Goal: Task Accomplishment & Management: Manage account settings

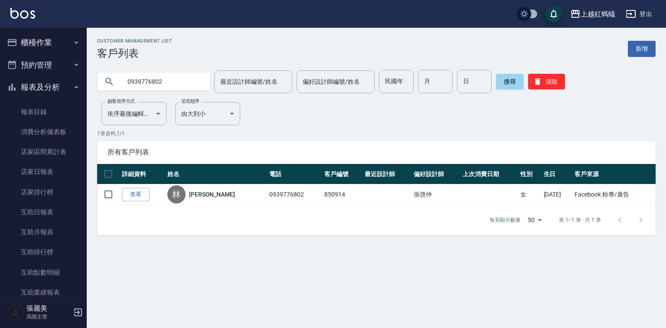
click at [35, 46] on button "櫃檯作業" at bounding box center [43, 42] width 80 height 23
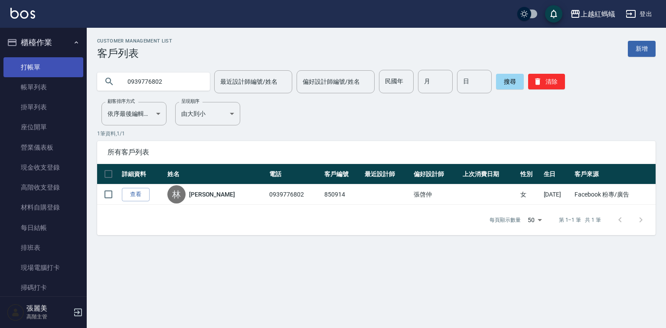
click at [48, 70] on link "打帳單" at bounding box center [43, 67] width 80 height 20
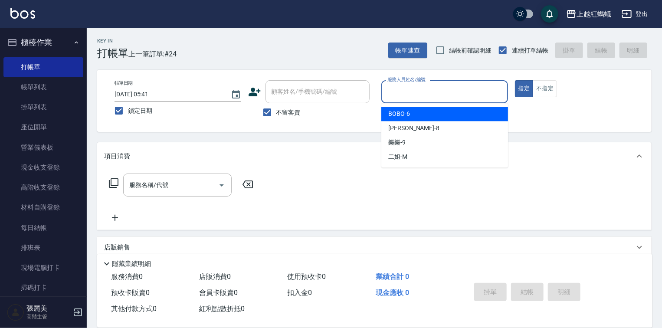
click at [439, 85] on input "服務人員姓名/編號" at bounding box center [444, 91] width 119 height 15
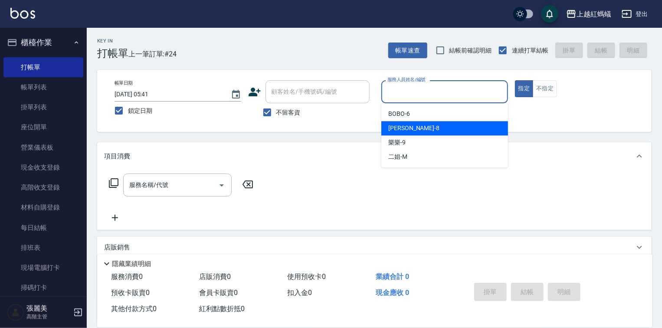
click at [428, 129] on div "[PERSON_NAME] -8" at bounding box center [444, 128] width 127 height 14
type input "[PERSON_NAME]-8"
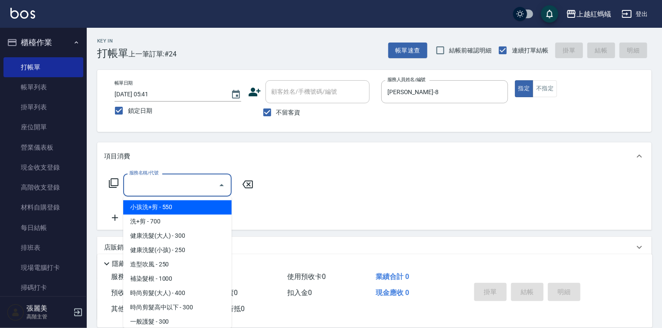
click at [180, 179] on input "服務名稱/代號" at bounding box center [171, 184] width 88 height 15
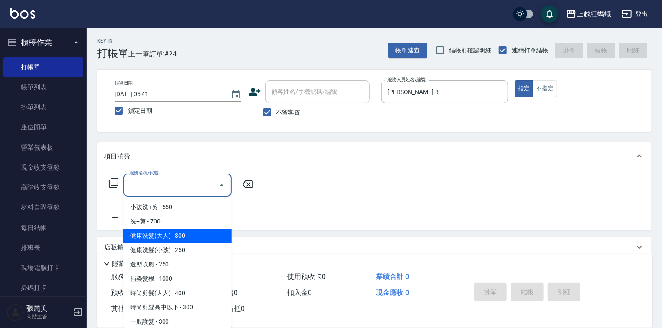
click at [207, 238] on span "健康洗髮(大人) - 300" at bounding box center [177, 236] width 108 height 14
type input "健康洗髮(大人)(201)"
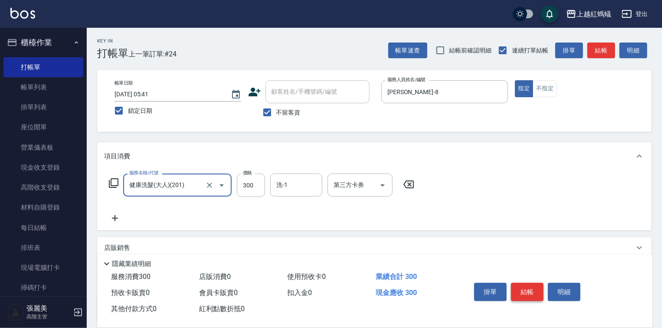
click at [523, 286] on button "結帳" at bounding box center [527, 292] width 33 height 18
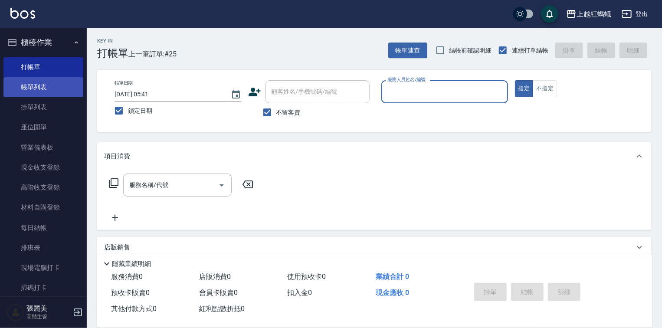
click at [47, 85] on link "帳單列表" at bounding box center [43, 87] width 80 height 20
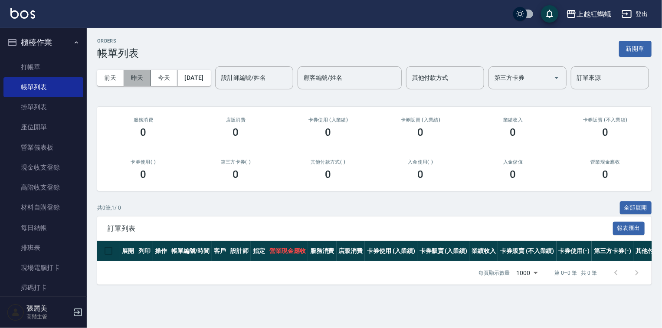
click at [136, 79] on button "昨天" at bounding box center [137, 78] width 27 height 16
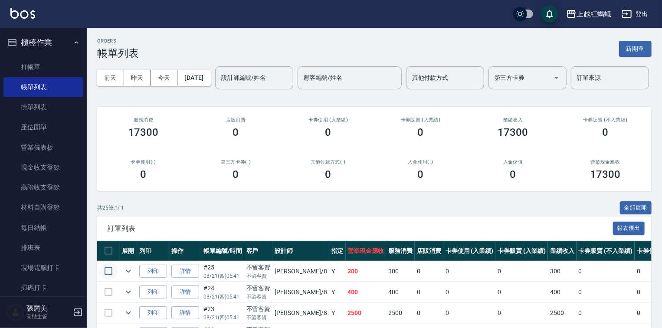
click at [106, 280] on input "checkbox" at bounding box center [108, 271] width 18 height 18
checkbox input "true"
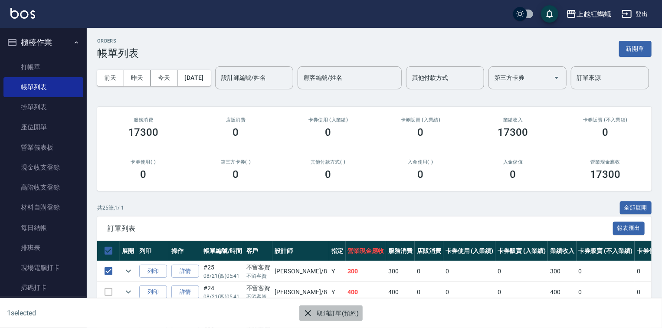
click at [336, 305] on button "取消訂單(預約)" at bounding box center [330, 313] width 63 height 16
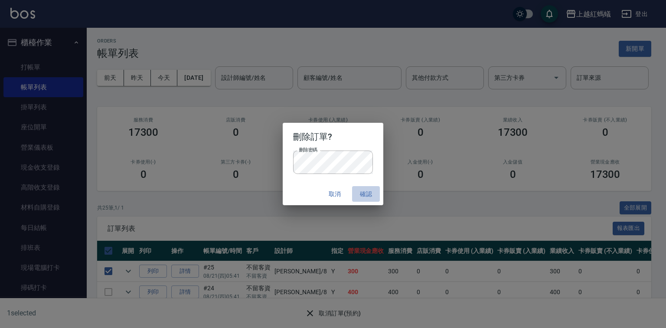
click at [366, 195] on button "確認" at bounding box center [366, 194] width 28 height 16
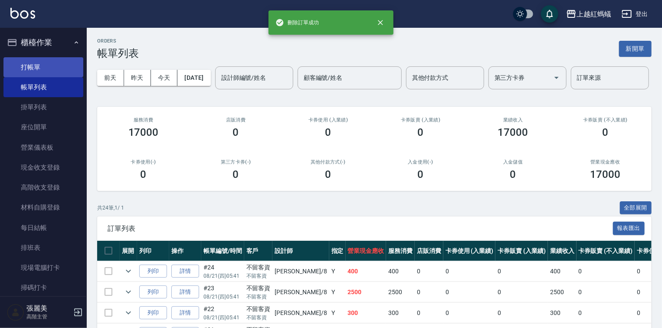
click at [24, 63] on link "打帳單" at bounding box center [43, 67] width 80 height 20
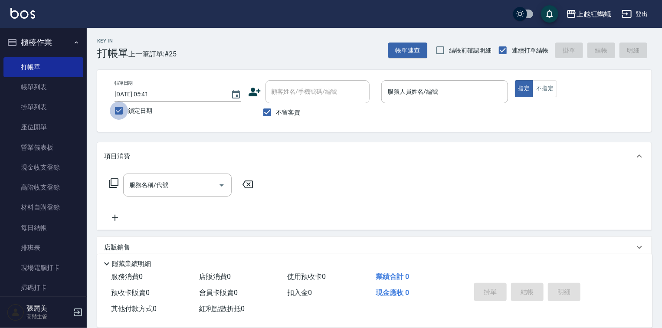
click at [119, 111] on input "鎖定日期" at bounding box center [119, 110] width 18 height 18
checkbox input "false"
type input "2025/08/22 18:26"
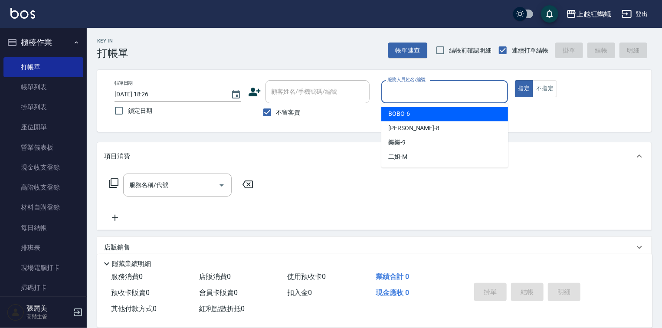
click at [439, 88] on input "服務人員姓名/編號" at bounding box center [444, 91] width 119 height 15
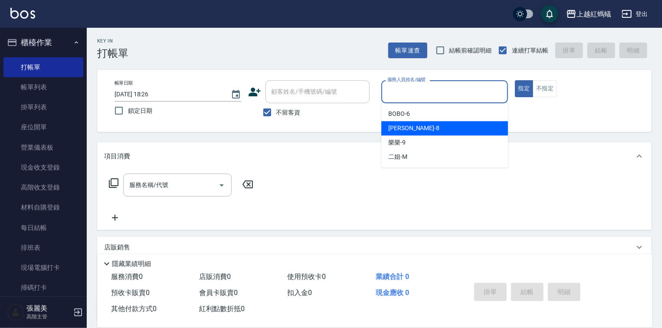
click at [412, 128] on div "張浩 -8" at bounding box center [444, 128] width 127 height 14
type input "張浩-8"
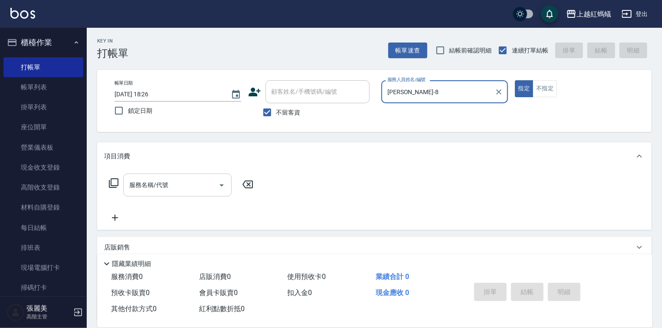
click at [165, 174] on div "服務名稱/代號" at bounding box center [177, 184] width 108 height 23
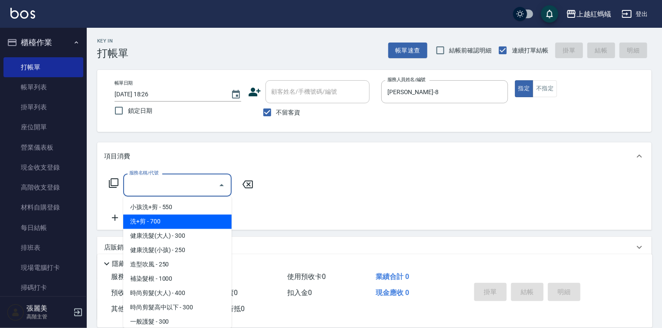
click at [157, 222] on span "洗+剪 - 700" at bounding box center [177, 222] width 108 height 14
type input "洗+剪(200)"
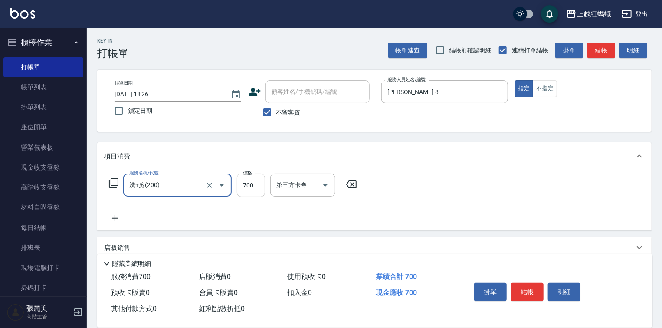
click at [255, 185] on input "700" at bounding box center [251, 184] width 28 height 23
type input "800"
click at [537, 288] on button "結帳" at bounding box center [527, 292] width 33 height 18
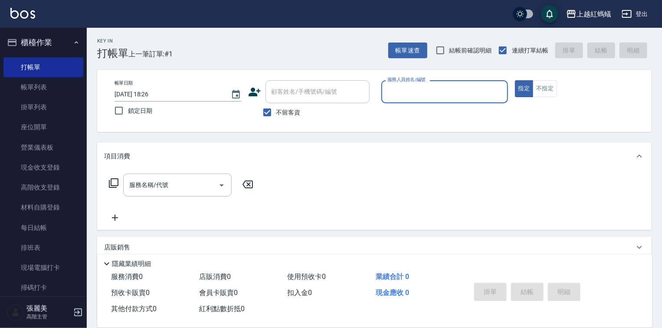
click at [423, 96] on input "服務人員姓名/編號" at bounding box center [444, 91] width 119 height 15
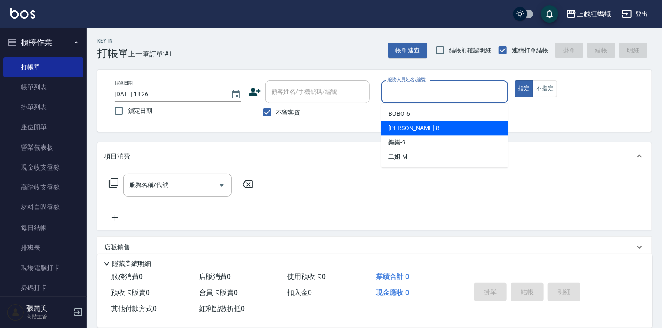
click at [426, 123] on div "張浩 -8" at bounding box center [444, 128] width 127 height 14
type input "張浩-8"
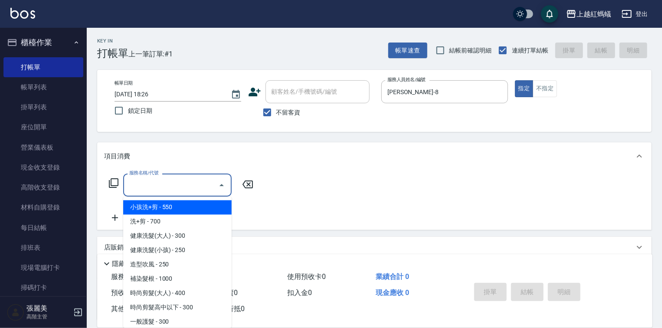
click at [189, 182] on input "服務名稱/代號" at bounding box center [171, 184] width 88 height 15
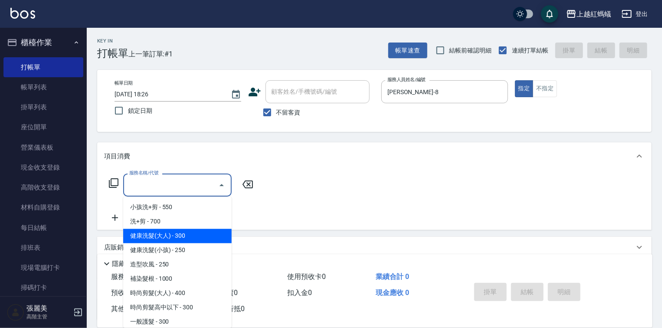
click at [203, 233] on span "健康洗髮(大人) - 300" at bounding box center [177, 236] width 108 height 14
type input "健康洗髮(大人)(201)"
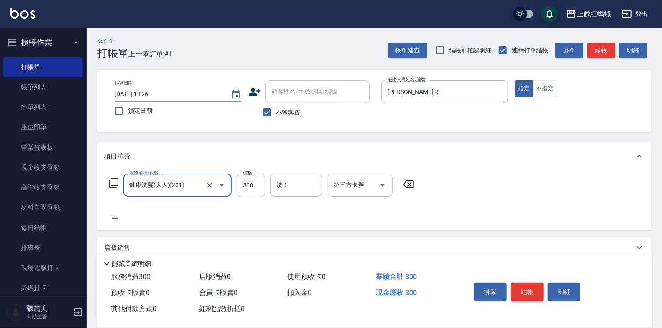
click at [533, 288] on button "結帳" at bounding box center [527, 292] width 33 height 18
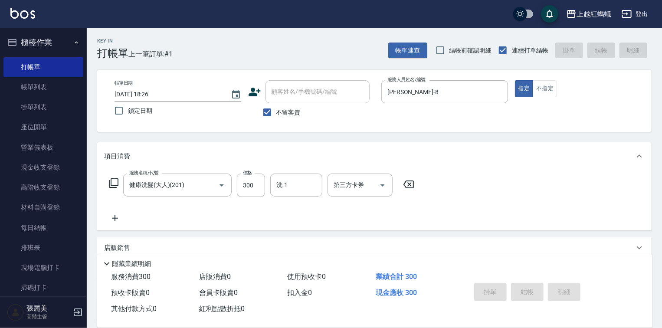
type input "2025/08/22 18:27"
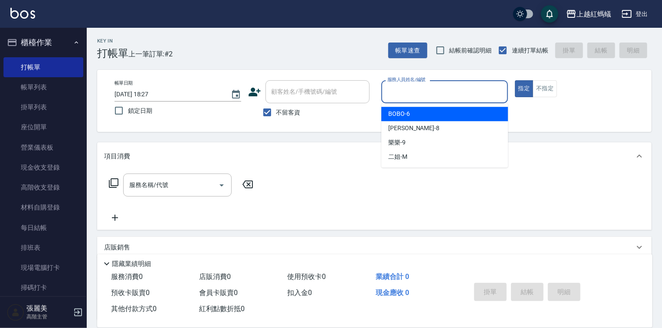
click at [424, 89] on input "服務人員姓名/編號" at bounding box center [444, 91] width 119 height 15
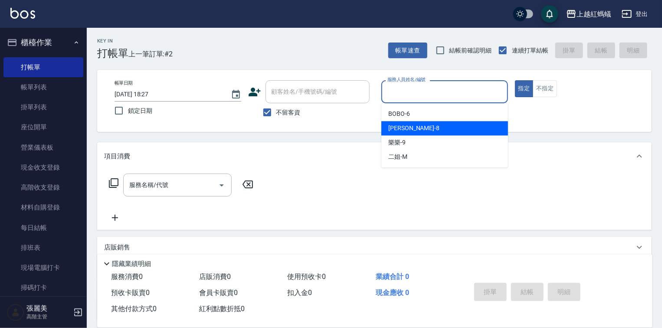
click at [403, 128] on span "張浩 -8" at bounding box center [413, 128] width 51 height 9
type input "張浩-8"
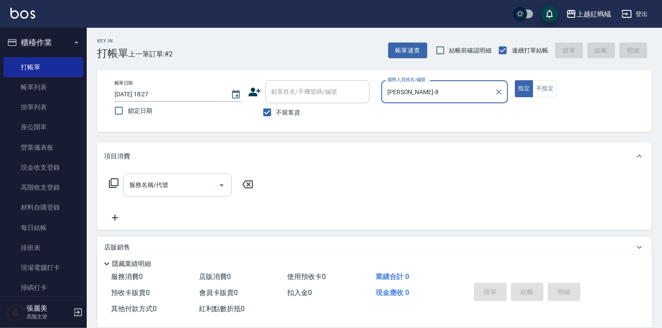
click at [173, 189] on input "服務名稱/代號" at bounding box center [171, 184] width 88 height 15
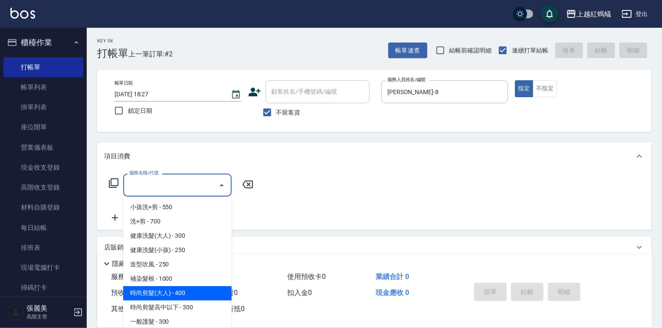
click at [183, 292] on span "時尚剪髮(大人) - 400" at bounding box center [177, 293] width 108 height 14
type input "時尚剪髮(大人)(301)"
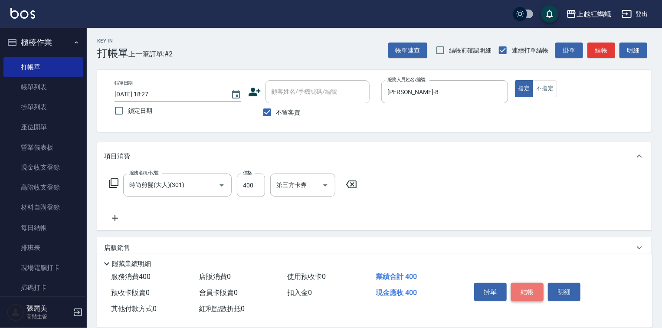
click at [523, 292] on button "結帳" at bounding box center [527, 292] width 33 height 18
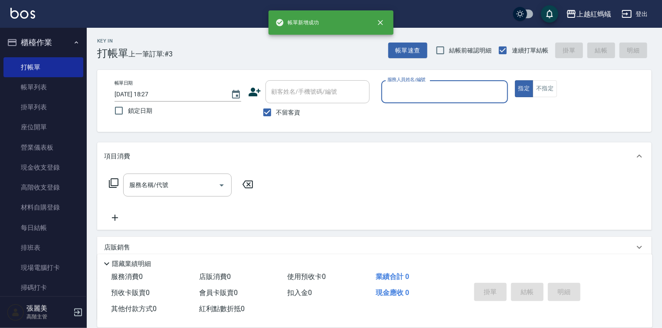
click at [426, 78] on div "帳單日期 2025/08/22 18:27 鎖定日期 顧客姓名/手機號碼/編號 顧客姓名/手機號碼/編號 不留客資 服務人員姓名/編號 服務人員姓名/編號 指…" at bounding box center [374, 101] width 554 height 62
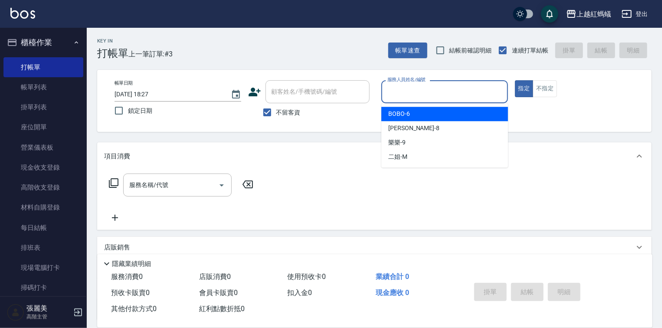
drag, startPoint x: 428, startPoint y: 85, endPoint x: 430, endPoint y: 92, distance: 7.2
click at [430, 90] on input "服務人員姓名/編號" at bounding box center [444, 91] width 119 height 15
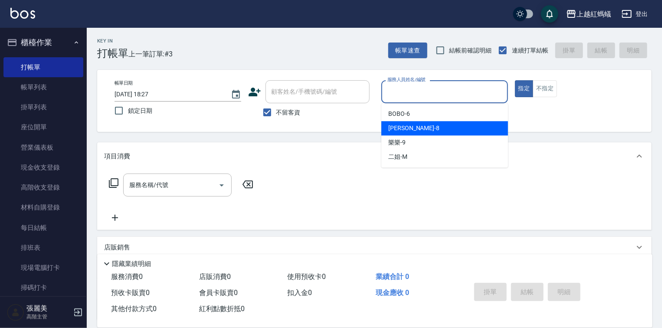
click at [404, 122] on div "張浩 -8" at bounding box center [444, 128] width 127 height 14
type input "張浩-8"
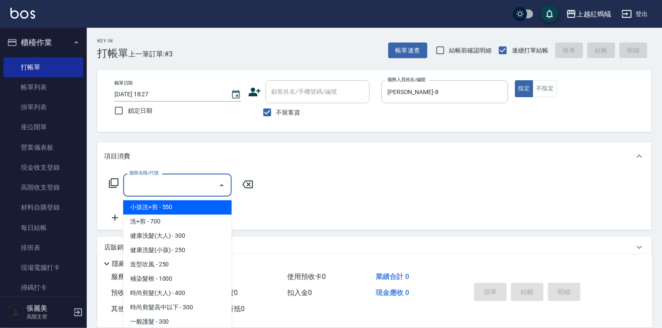
click at [173, 187] on input "服務名稱/代號" at bounding box center [171, 184] width 88 height 15
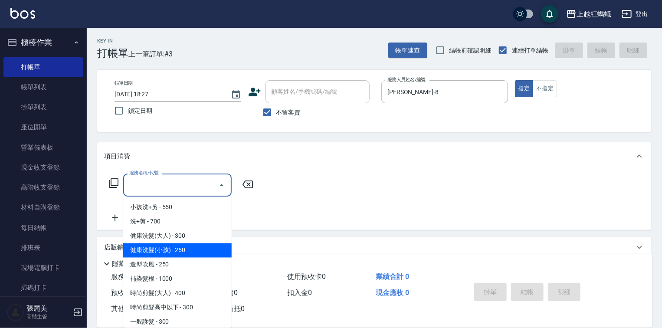
click at [222, 246] on span "健康洗髮(小孩) - 250" at bounding box center [177, 250] width 108 height 14
type input "健康洗髮(小孩)(202)"
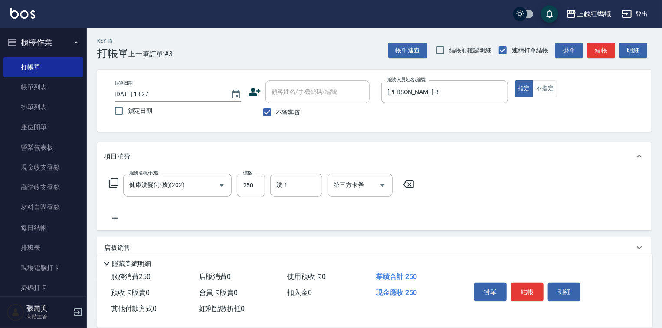
click at [406, 186] on icon at bounding box center [409, 184] width 22 height 10
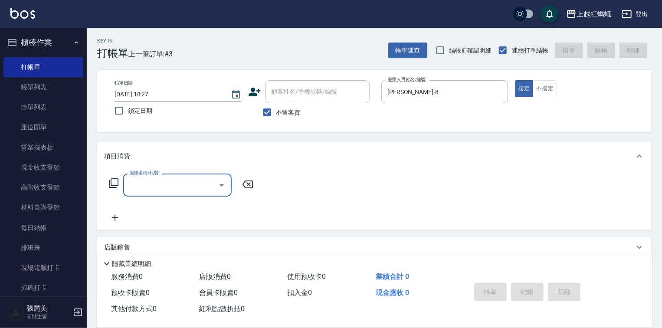
click at [184, 182] on input "服務名稱/代號" at bounding box center [171, 184] width 88 height 15
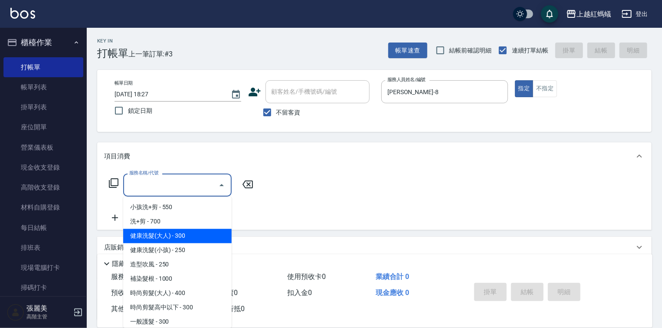
click at [186, 235] on span "健康洗髮(大人) - 300" at bounding box center [177, 236] width 108 height 14
type input "健康洗髮(大人)(201)"
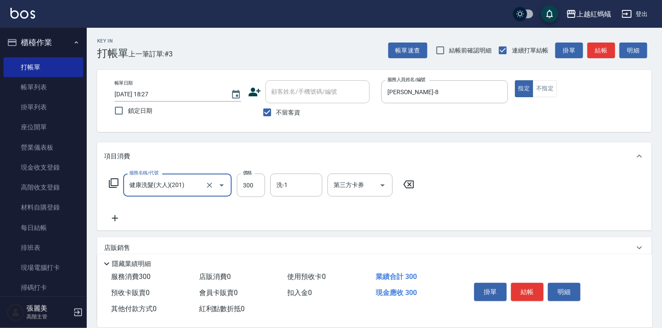
click at [528, 275] on div "掛單 結帳 明細" at bounding box center [551, 293] width 182 height 48
click at [527, 284] on button "結帳" at bounding box center [527, 292] width 33 height 18
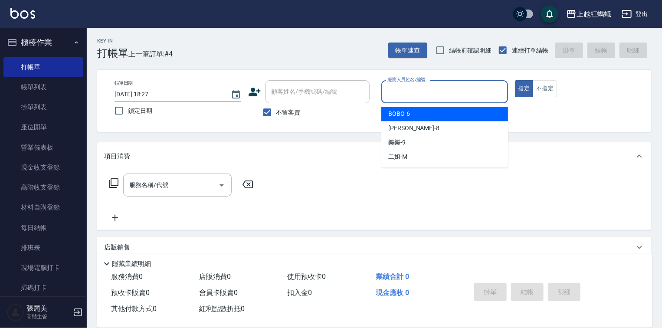
drag, startPoint x: 434, startPoint y: 89, endPoint x: 422, endPoint y: 108, distance: 22.4
click at [434, 88] on input "服務人員姓名/編號" at bounding box center [444, 91] width 119 height 15
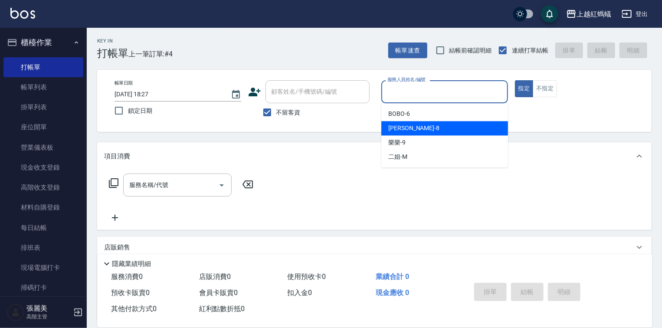
click at [418, 127] on div "張浩 -8" at bounding box center [444, 128] width 127 height 14
type input "張浩-8"
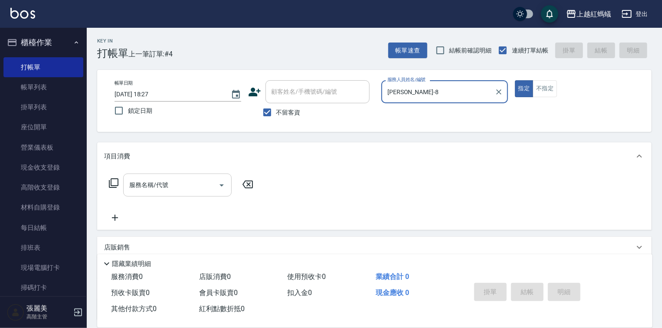
click at [208, 174] on div "服務名稱/代號" at bounding box center [177, 184] width 108 height 23
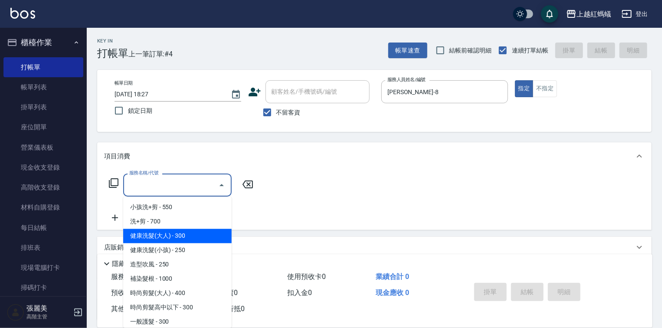
click at [193, 241] on span "健康洗髮(大人) - 300" at bounding box center [177, 236] width 108 height 14
type input "健康洗髮(大人)(201)"
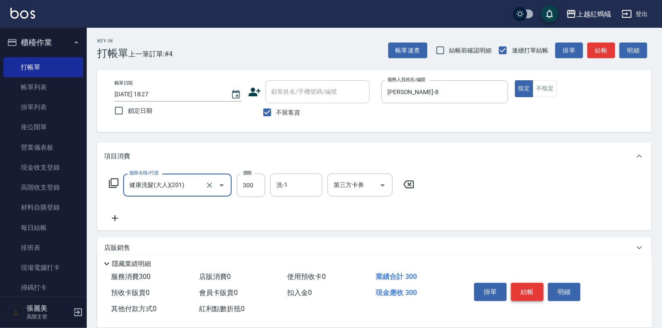
click at [533, 287] on button "結帳" at bounding box center [527, 292] width 33 height 18
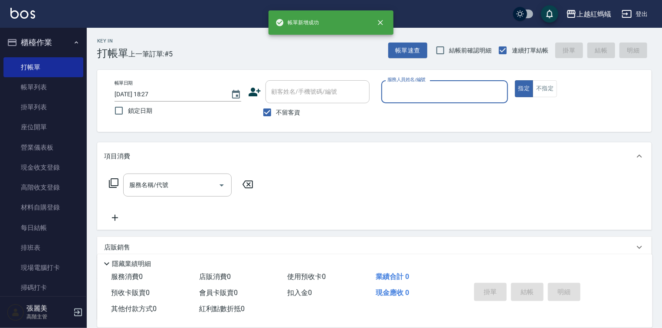
click at [424, 99] on div "服務人員姓名/編號" at bounding box center [444, 91] width 127 height 23
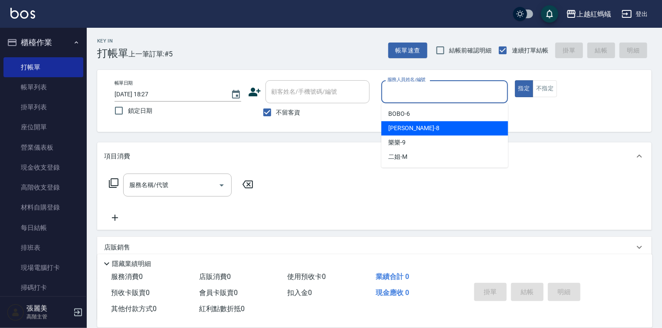
click at [416, 125] on div "張浩 -8" at bounding box center [444, 128] width 127 height 14
type input "張浩-8"
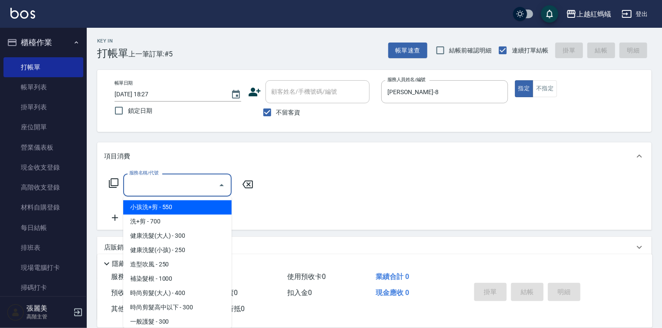
click at [198, 180] on input "服務名稱/代號" at bounding box center [171, 184] width 88 height 15
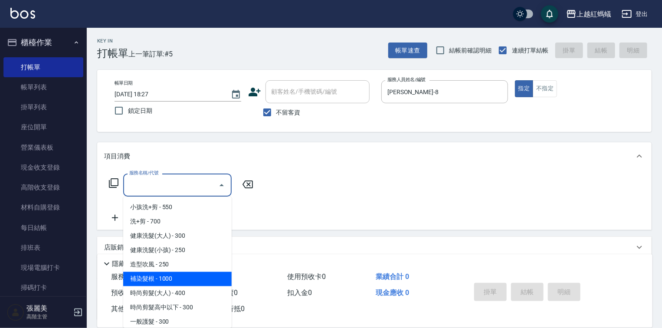
click at [170, 278] on span "補染髮根 - 1000" at bounding box center [177, 279] width 108 height 14
type input "補染髮根(204)"
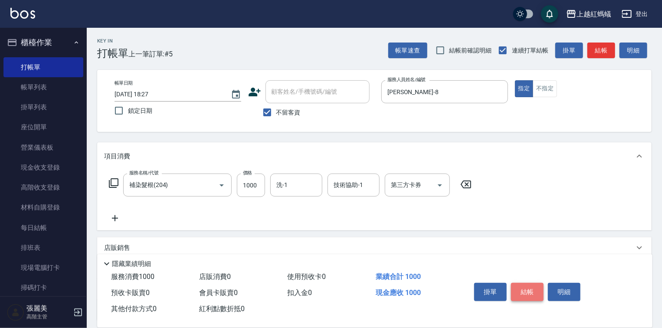
click at [527, 283] on button "結帳" at bounding box center [527, 292] width 33 height 18
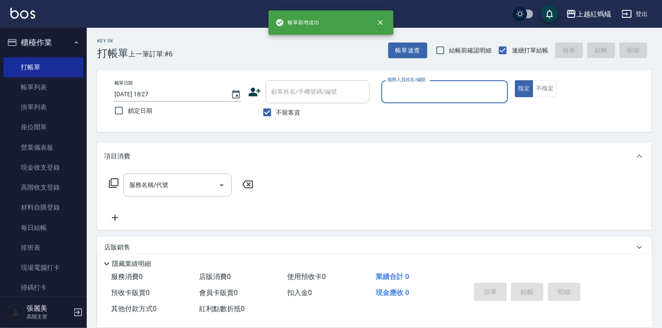
click at [428, 92] on input "服務人員姓名/編號" at bounding box center [444, 91] width 119 height 15
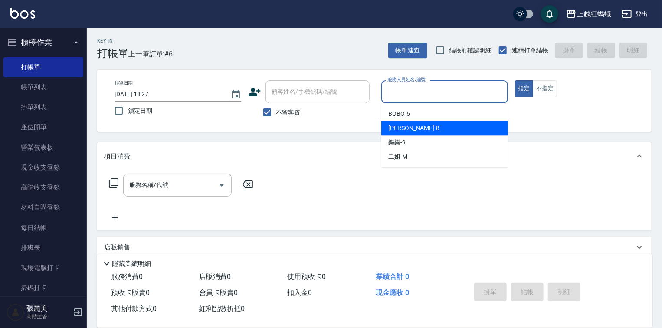
click at [422, 123] on div "張浩 -8" at bounding box center [444, 128] width 127 height 14
type input "張浩-8"
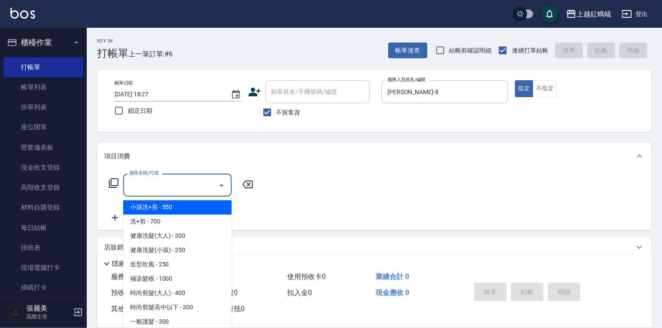
click at [187, 188] on input "服務名稱/代號" at bounding box center [171, 184] width 88 height 15
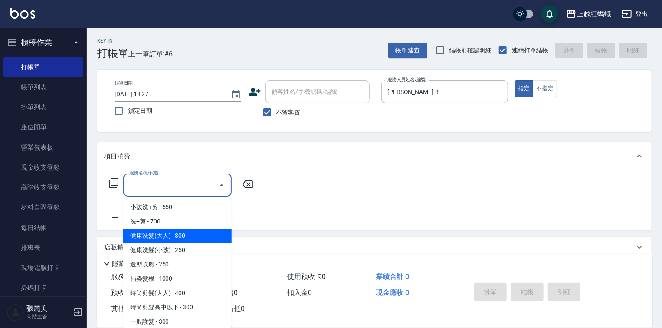
click at [199, 237] on span "健康洗髮(大人) - 300" at bounding box center [177, 236] width 108 height 14
type input "健康洗髮(大人)(201)"
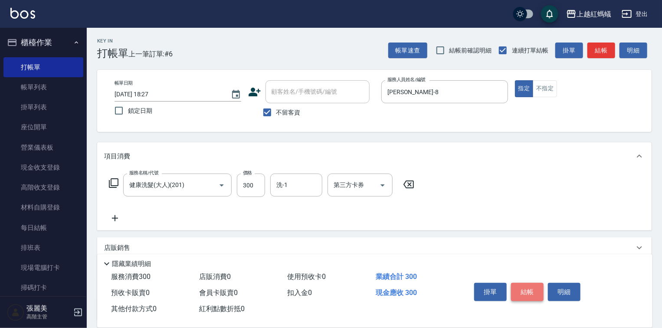
click at [522, 288] on button "結帳" at bounding box center [527, 292] width 33 height 18
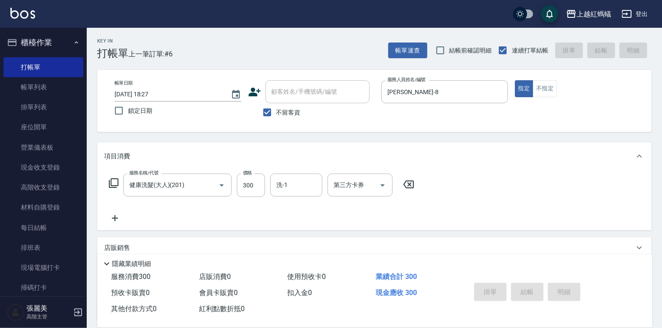
type input "2025/08/22 18:28"
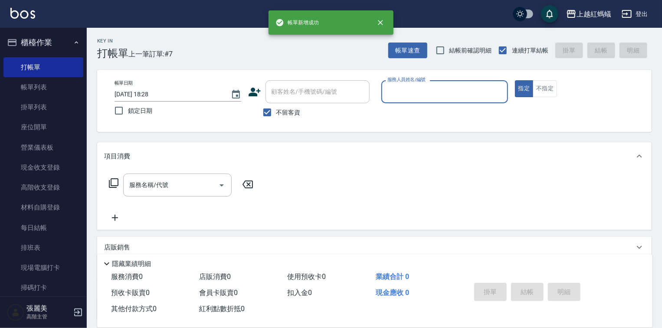
click at [439, 90] on input "服務人員姓名/編號" at bounding box center [444, 91] width 119 height 15
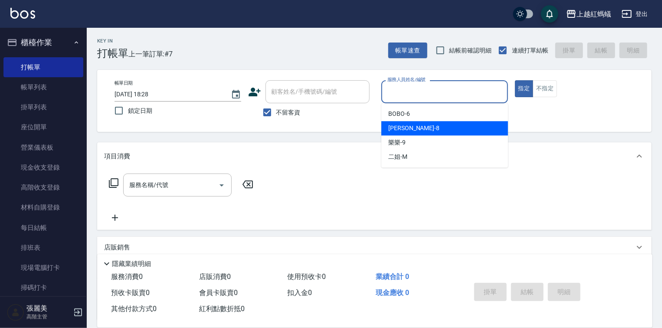
click at [415, 132] on div "張浩 -8" at bounding box center [444, 128] width 127 height 14
type input "張浩-8"
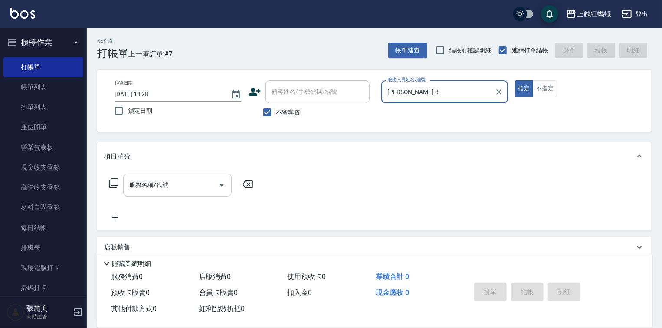
click at [184, 186] on input "服務名稱/代號" at bounding box center [171, 184] width 88 height 15
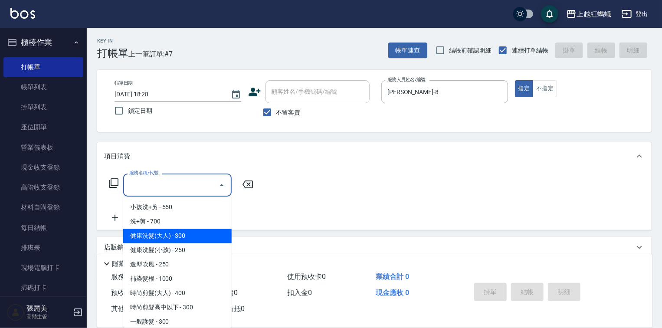
click at [188, 234] on span "健康洗髮(大人) - 300" at bounding box center [177, 236] width 108 height 14
type input "健康洗髮(大人)(201)"
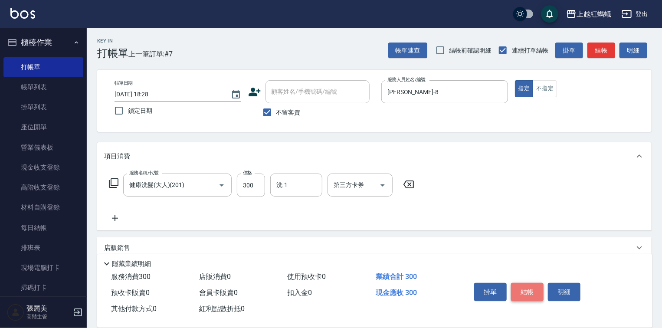
click at [527, 286] on button "結帳" at bounding box center [527, 292] width 33 height 18
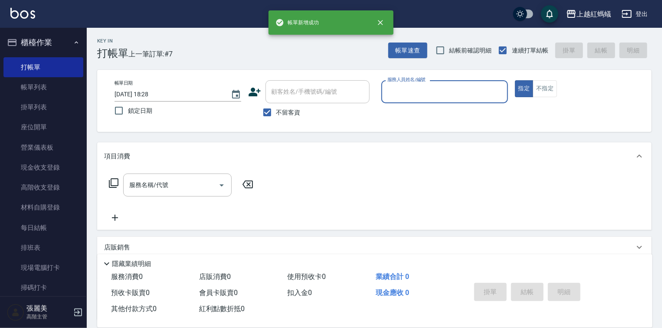
click at [409, 97] on input "服務人員姓名/編號" at bounding box center [444, 91] width 119 height 15
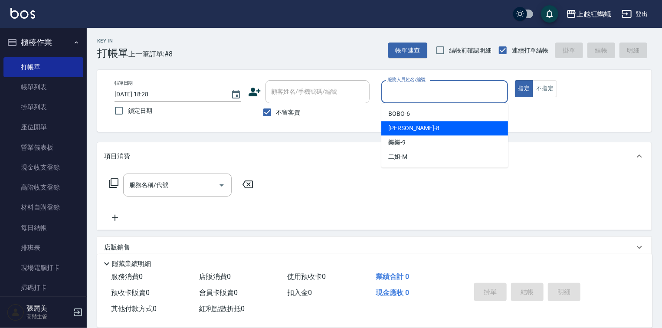
click at [418, 130] on div "張浩 -8" at bounding box center [444, 128] width 127 height 14
type input "張浩-8"
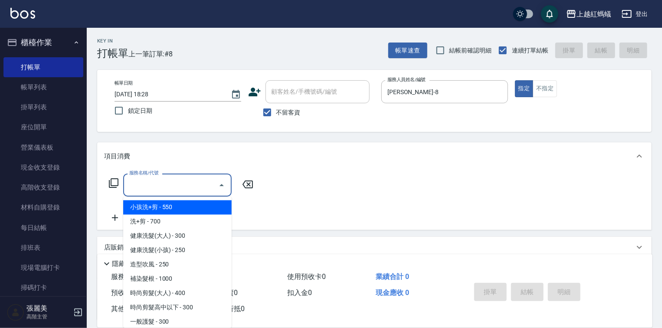
click at [175, 180] on input "服務名稱/代號" at bounding box center [171, 184] width 88 height 15
click at [165, 212] on span "小孩洗+剪 - 550" at bounding box center [177, 207] width 108 height 14
type input "小孩洗+剪(109)"
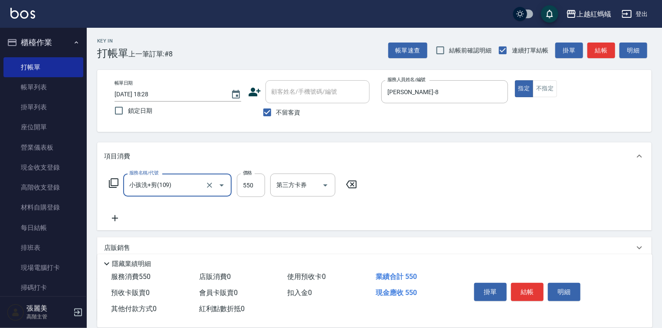
click at [358, 182] on icon at bounding box center [351, 184] width 22 height 10
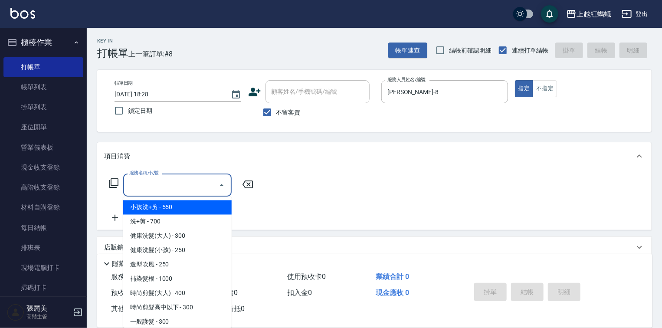
click at [186, 186] on input "服務名稱/代號" at bounding box center [171, 184] width 88 height 15
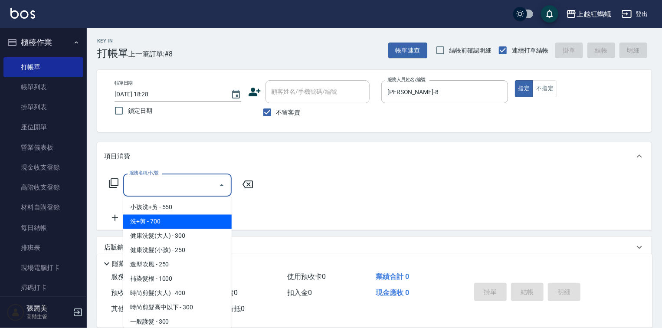
click at [163, 223] on span "洗+剪 - 700" at bounding box center [177, 222] width 108 height 14
type input "洗+剪(200)"
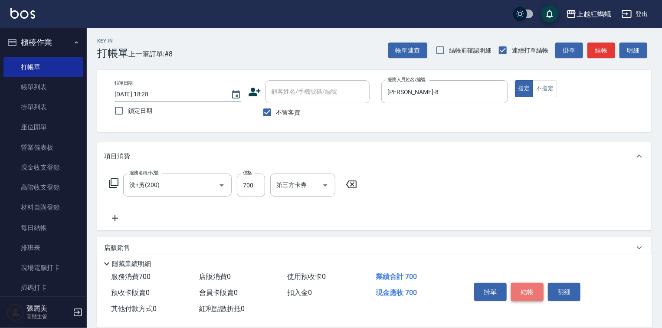
click at [527, 288] on button "結帳" at bounding box center [527, 292] width 33 height 18
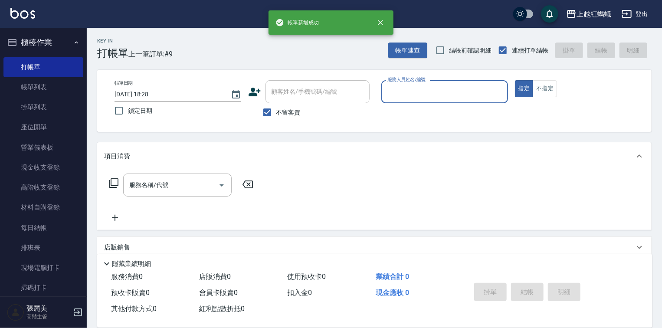
click at [445, 90] on input "服務人員姓名/編號" at bounding box center [444, 91] width 119 height 15
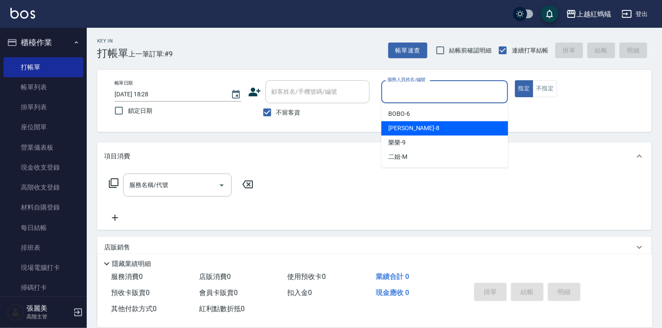
drag, startPoint x: 432, startPoint y: 128, endPoint x: 292, endPoint y: 187, distance: 151.8
click at [432, 128] on div "張浩 -8" at bounding box center [444, 128] width 127 height 14
type input "張浩-8"
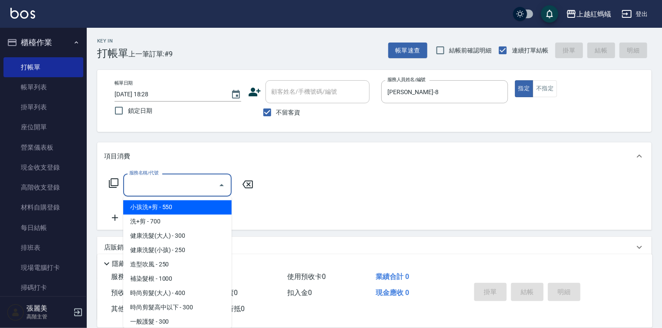
click at [177, 180] on input "服務名稱/代號" at bounding box center [171, 184] width 88 height 15
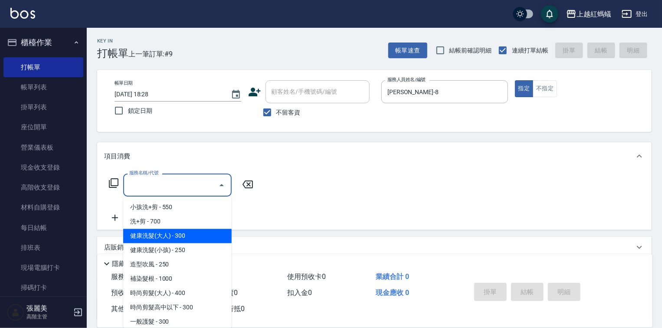
click at [191, 238] on span "健康洗髮(大人) - 300" at bounding box center [177, 236] width 108 height 14
type input "健康洗髮(大人)(201)"
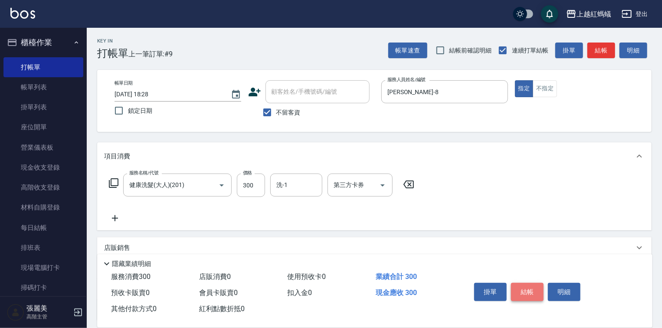
click at [532, 288] on button "結帳" at bounding box center [527, 292] width 33 height 18
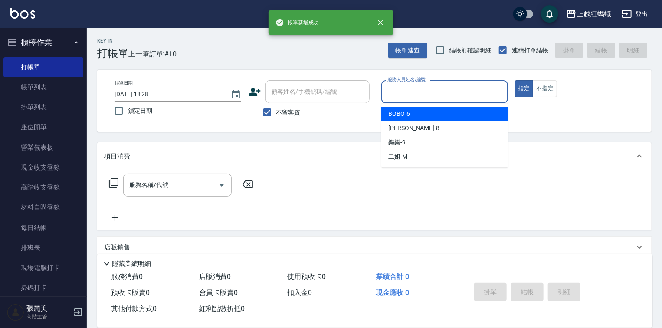
click at [455, 99] on input "服務人員姓名/編號" at bounding box center [444, 91] width 119 height 15
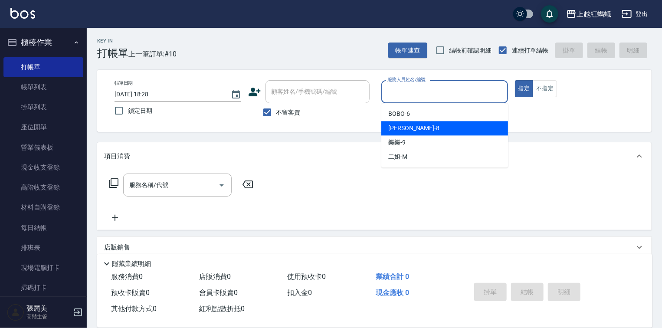
click at [408, 125] on div "張浩 -8" at bounding box center [444, 128] width 127 height 14
type input "張浩-8"
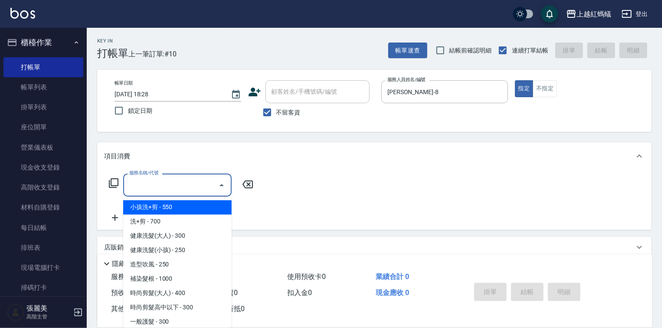
click at [194, 191] on input "服務名稱/代號" at bounding box center [171, 184] width 88 height 15
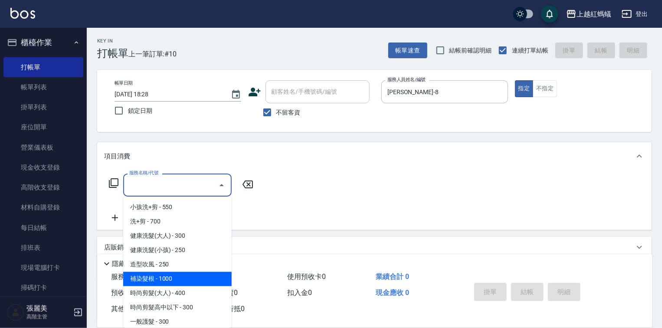
click at [166, 276] on span "補染髮根 - 1000" at bounding box center [177, 279] width 108 height 14
type input "補染髮根(204)"
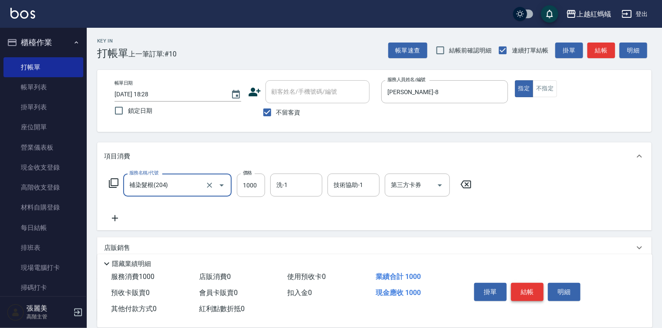
click at [533, 286] on button "結帳" at bounding box center [527, 292] width 33 height 18
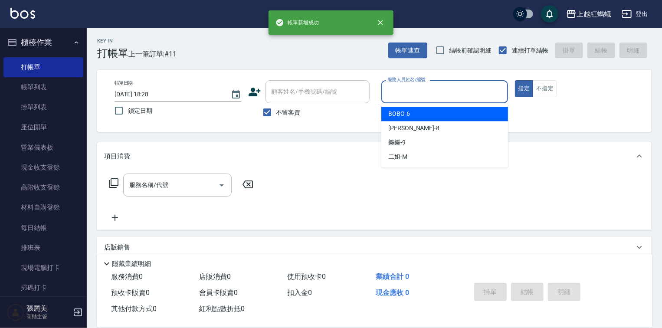
click at [407, 89] on input "服務人員姓名/編號" at bounding box center [444, 91] width 119 height 15
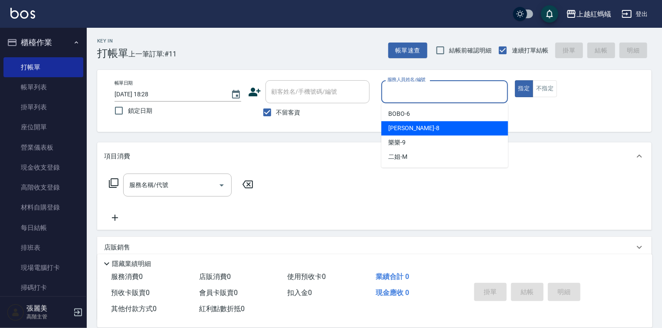
click at [405, 125] on span "張浩 -8" at bounding box center [413, 128] width 51 height 9
type input "張浩-8"
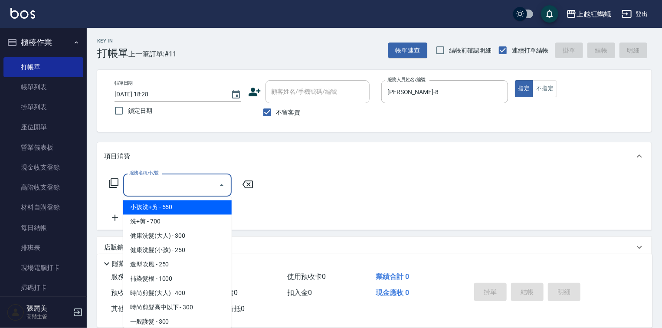
click at [210, 185] on input "服務名稱/代號" at bounding box center [171, 184] width 88 height 15
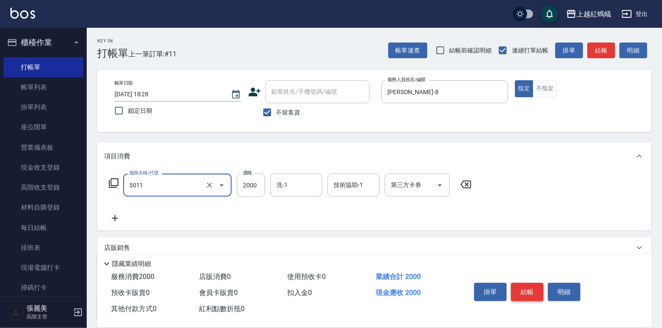
type input "桑多麗燙(短)(5011)"
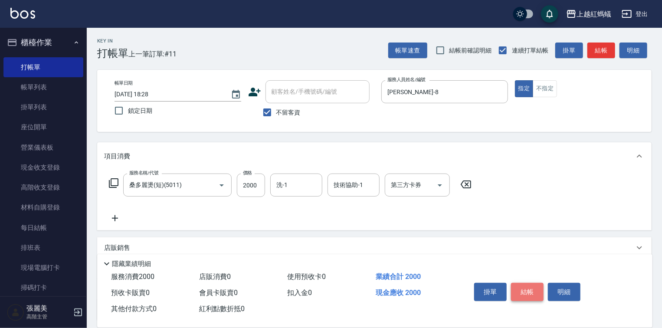
click at [530, 284] on button "結帳" at bounding box center [527, 292] width 33 height 18
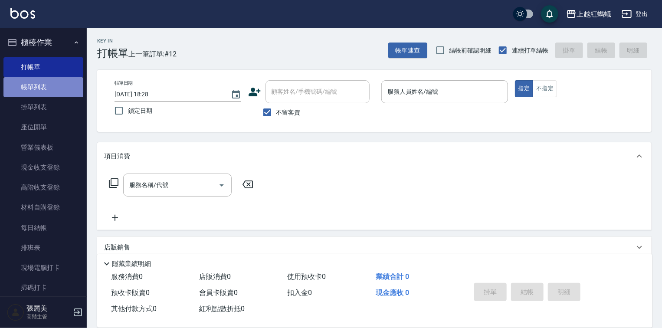
click at [45, 83] on link "帳單列表" at bounding box center [43, 87] width 80 height 20
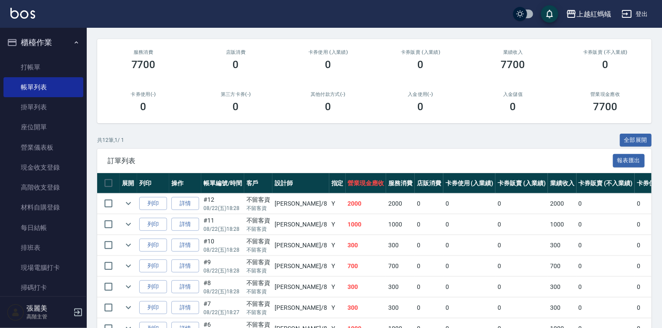
scroll to position [40, 0]
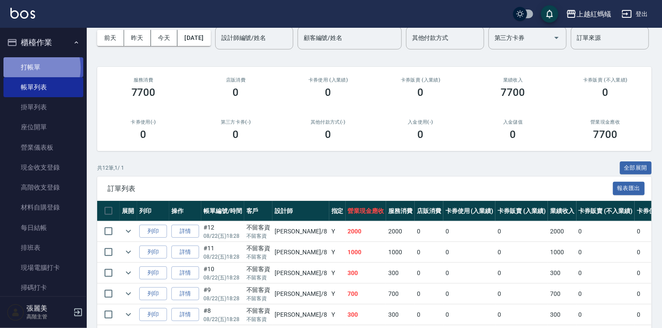
click at [32, 68] on link "打帳單" at bounding box center [43, 67] width 80 height 20
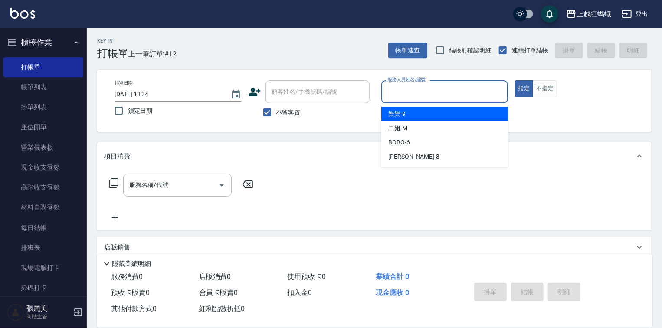
click at [458, 90] on input "服務人員姓名/編號" at bounding box center [444, 91] width 119 height 15
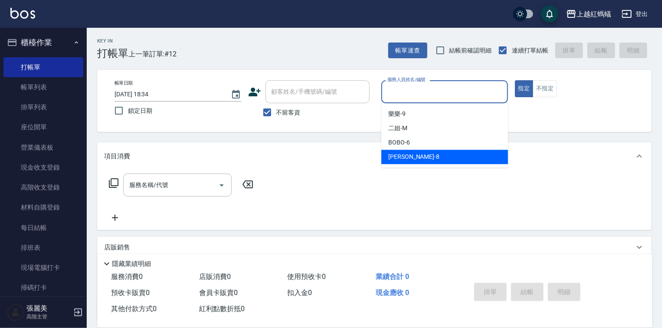
click at [413, 158] on div "張浩 -8" at bounding box center [444, 157] width 127 height 14
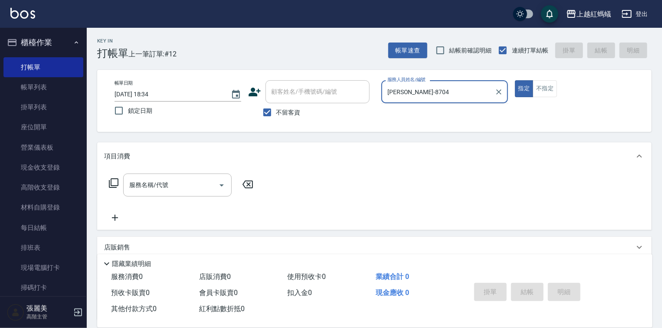
type input "張浩-8704"
click at [515, 80] on button "指定" at bounding box center [524, 88] width 19 height 17
type button "true"
type input "張浩-8"
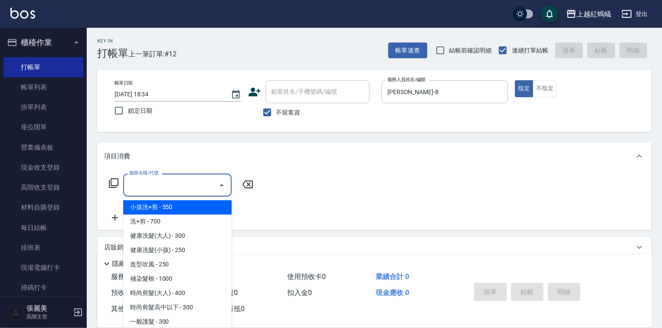
click at [183, 192] on input "服務名稱/代號" at bounding box center [171, 184] width 88 height 15
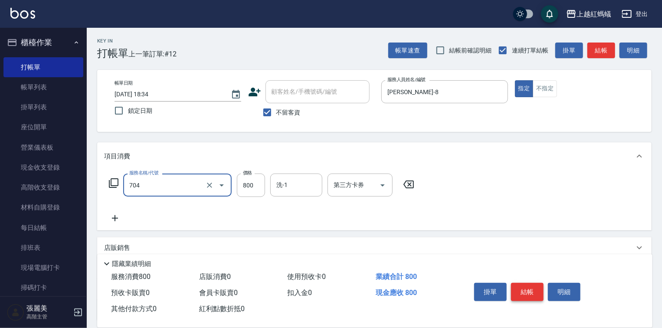
type input "華旭四段頭皮養護(704)"
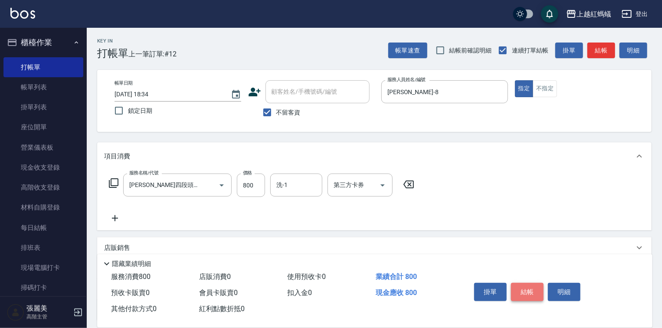
click at [527, 291] on button "結帳" at bounding box center [527, 292] width 33 height 18
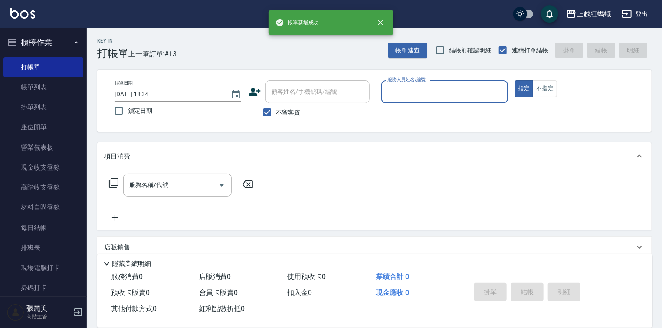
click at [414, 88] on input "服務人員姓名/編號" at bounding box center [444, 91] width 119 height 15
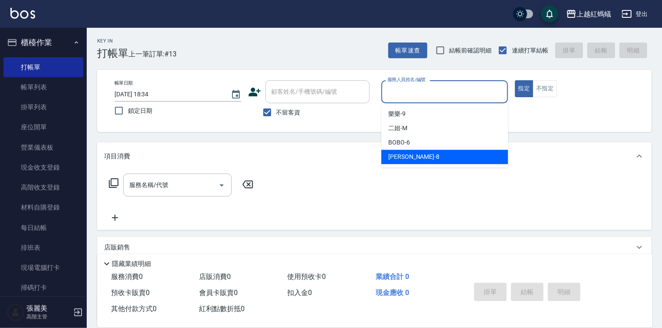
click at [422, 159] on div "張浩 -8" at bounding box center [444, 157] width 127 height 14
type input "張浩-8"
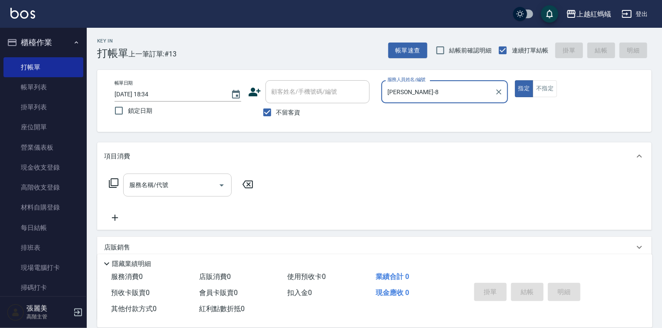
click at [160, 184] on div "服務名稱/代號 服務名稱/代號" at bounding box center [177, 184] width 108 height 23
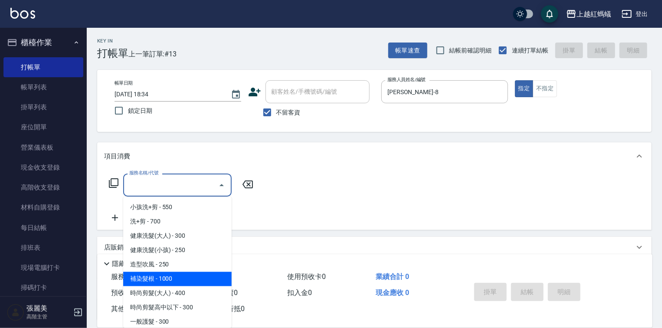
click at [180, 278] on span "補染髮根 - 1000" at bounding box center [177, 279] width 108 height 14
type input "補染髮根(204)"
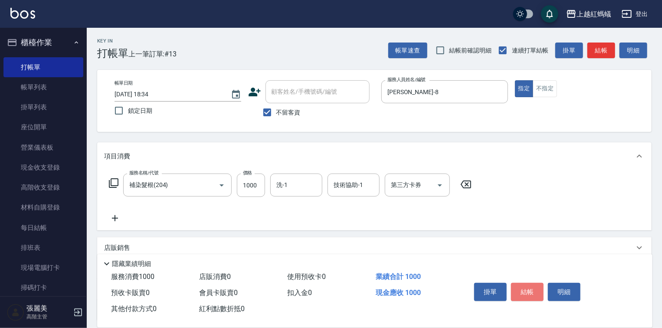
drag, startPoint x: 524, startPoint y: 293, endPoint x: 543, endPoint y: 289, distance: 19.1
click at [532, 289] on button "結帳" at bounding box center [527, 292] width 33 height 18
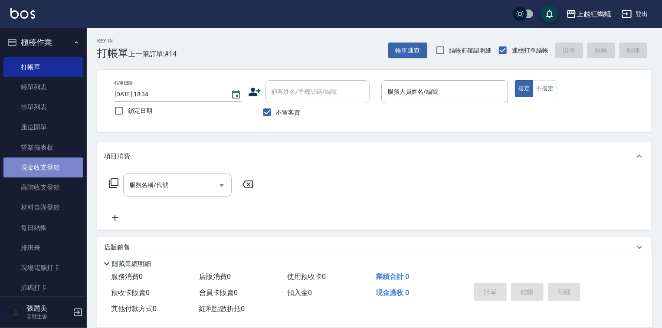
click at [47, 167] on link "現金收支登錄" at bounding box center [43, 167] width 80 height 20
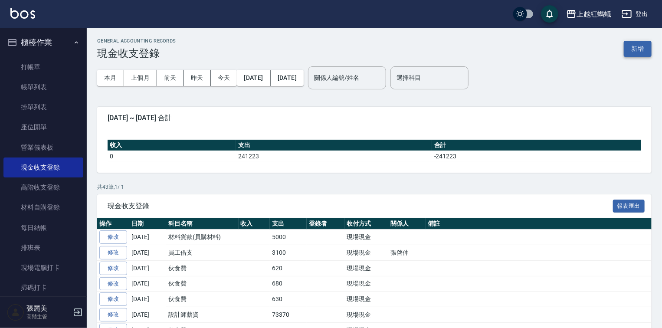
click at [633, 49] on button "新增" at bounding box center [638, 49] width 28 height 16
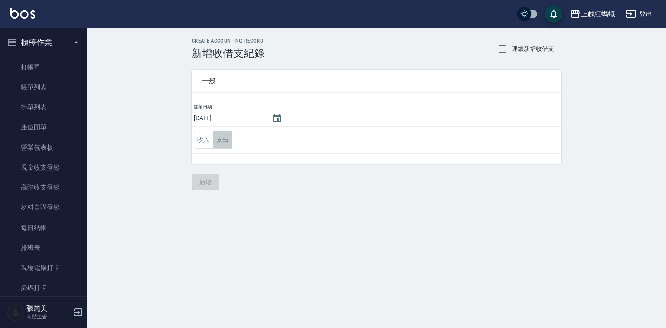
click at [221, 137] on button "支出" at bounding box center [223, 140] width 20 height 18
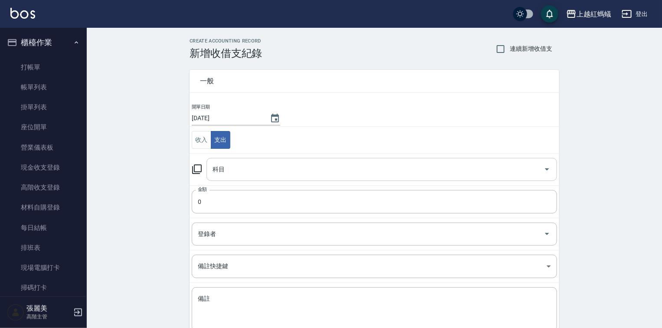
click at [228, 170] on input "科目" at bounding box center [375, 169] width 330 height 15
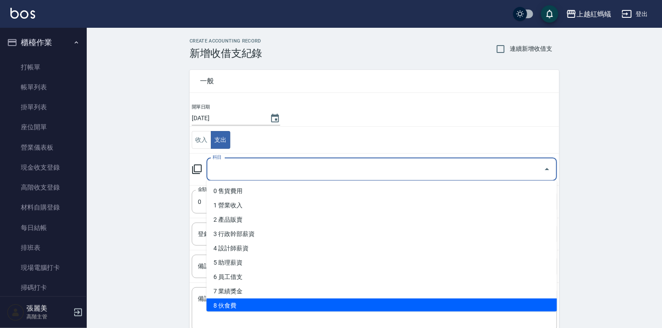
click at [246, 306] on li "8 伙食費" at bounding box center [381, 305] width 350 height 14
type input "8 伙食費"
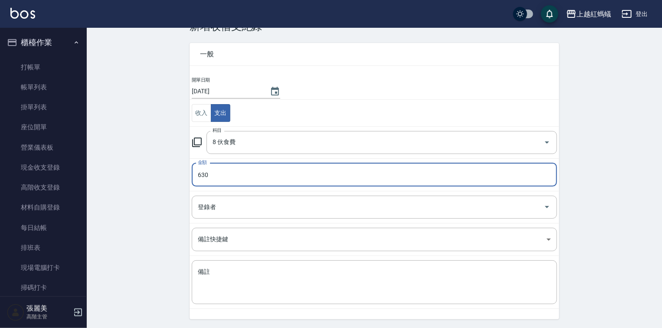
scroll to position [54, 0]
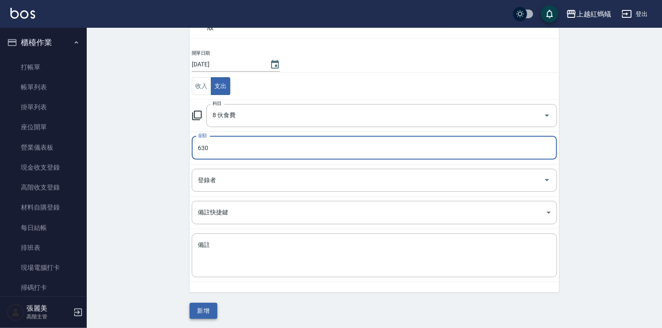
type input "630"
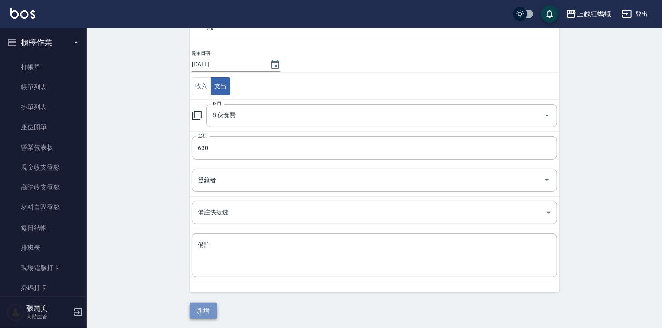
click at [196, 313] on button "新增" at bounding box center [204, 311] width 28 height 16
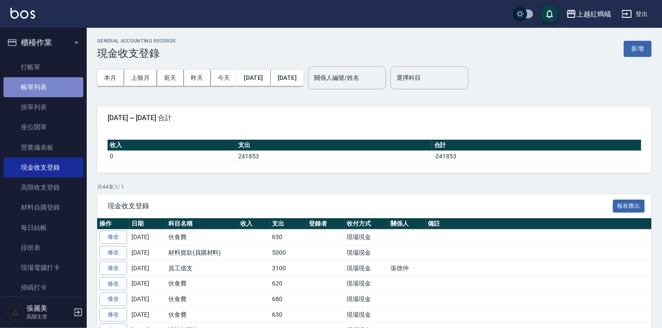
click at [47, 88] on link "帳單列表" at bounding box center [43, 87] width 80 height 20
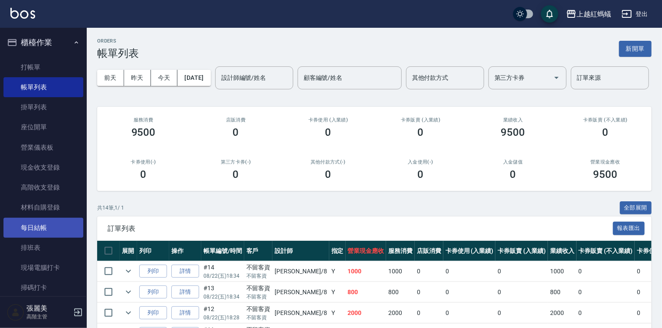
click at [45, 225] on link "每日結帳" at bounding box center [43, 228] width 80 height 20
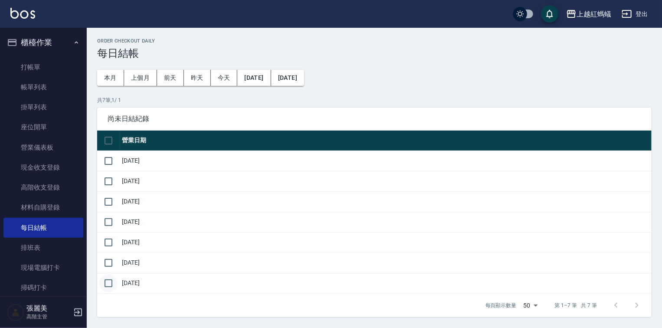
click at [109, 281] on input "checkbox" at bounding box center [108, 283] width 18 height 18
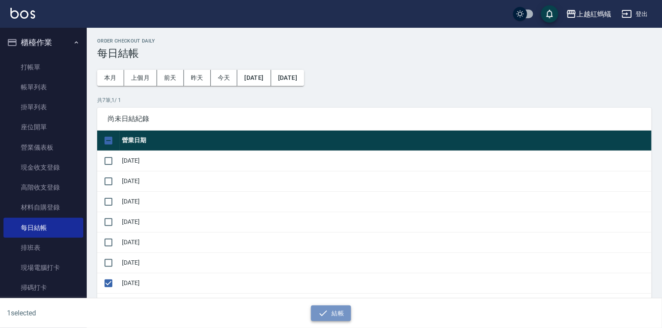
click at [331, 314] on button "結帳" at bounding box center [331, 313] width 40 height 16
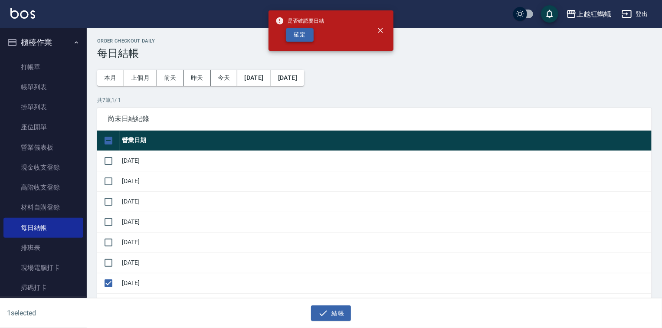
click at [289, 33] on button "確定" at bounding box center [300, 34] width 28 height 13
checkbox input "false"
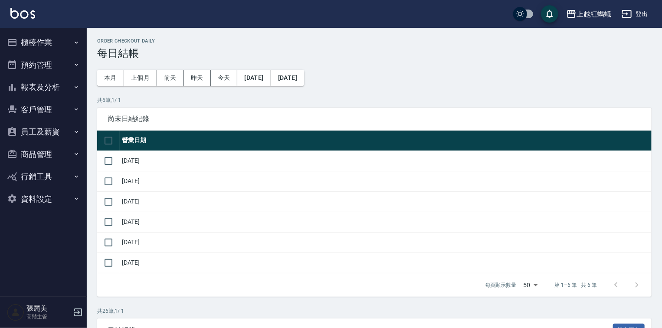
click at [40, 85] on button "報表及分析" at bounding box center [43, 87] width 80 height 23
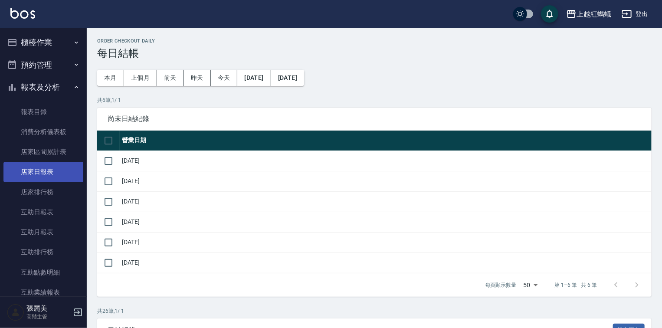
click at [41, 174] on link "店家日報表" at bounding box center [43, 172] width 80 height 20
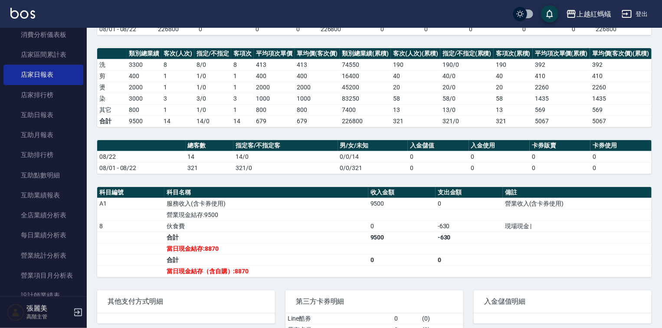
scroll to position [243, 0]
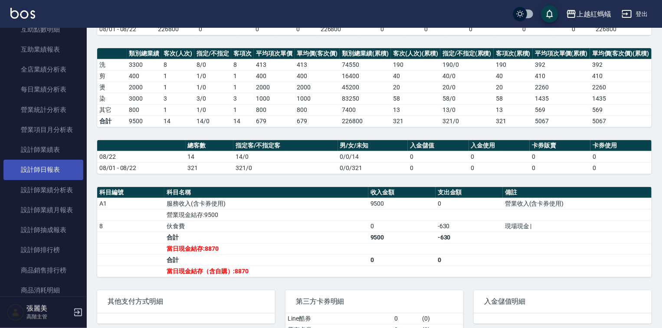
click at [54, 167] on link "設計師日報表" at bounding box center [43, 170] width 80 height 20
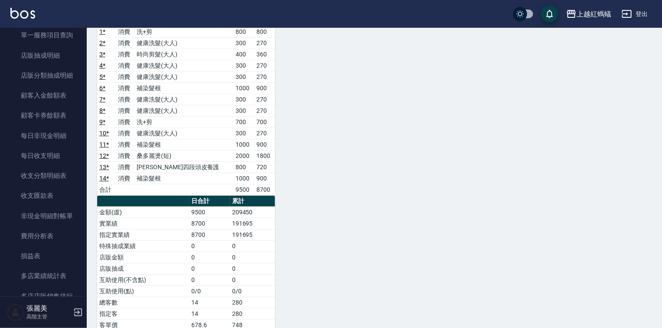
scroll to position [793, 0]
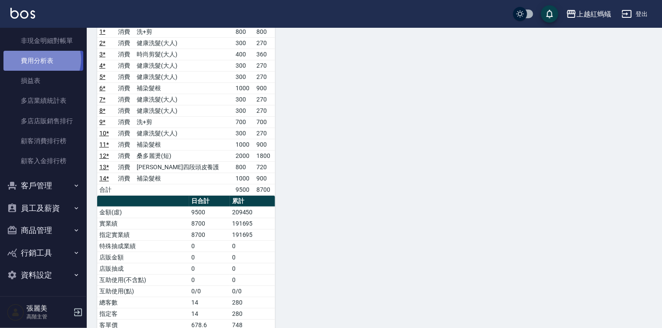
click at [41, 59] on link "費用分析表" at bounding box center [43, 61] width 80 height 20
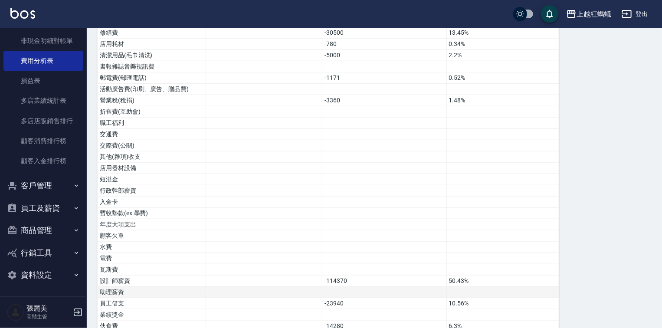
scroll to position [421, 0]
